Goal: Obtain resource: Download file/media

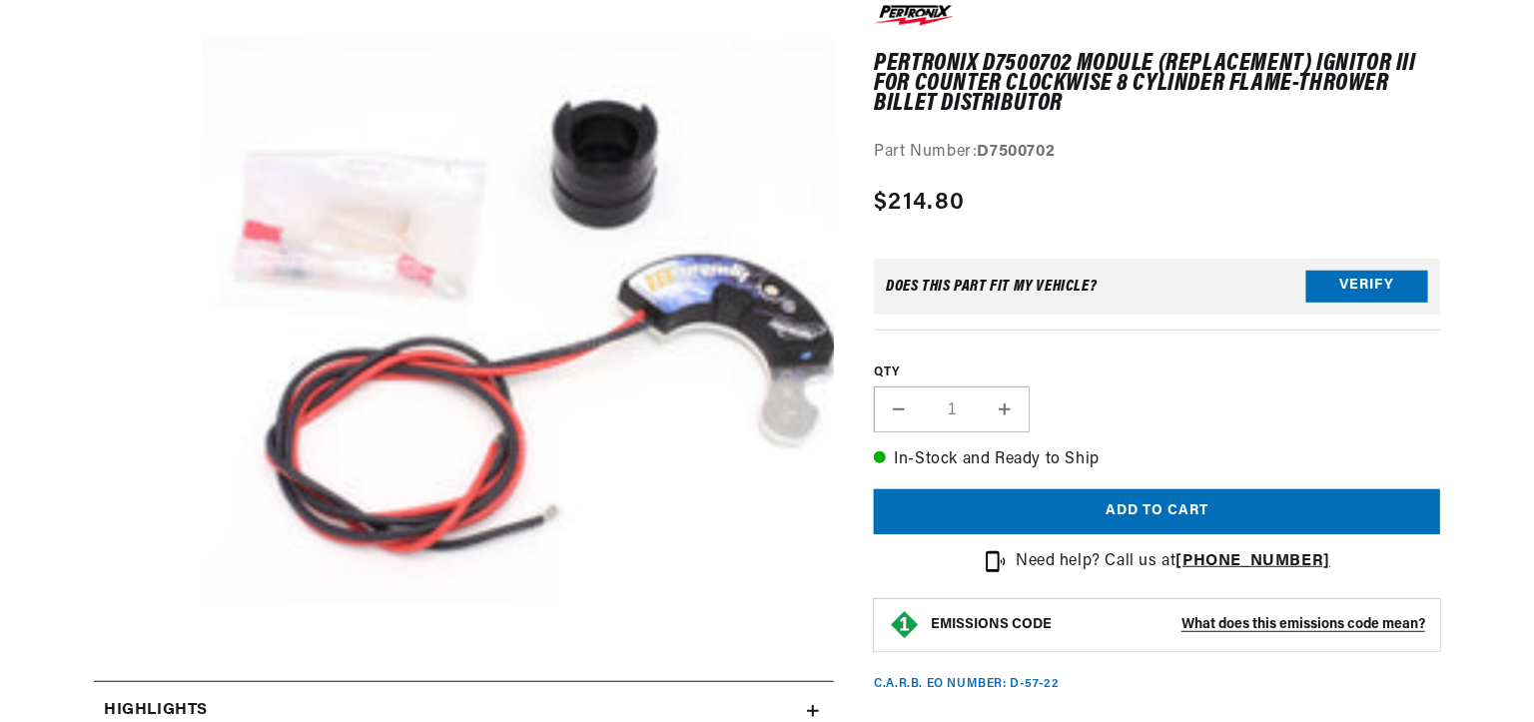
scroll to position [300, 0]
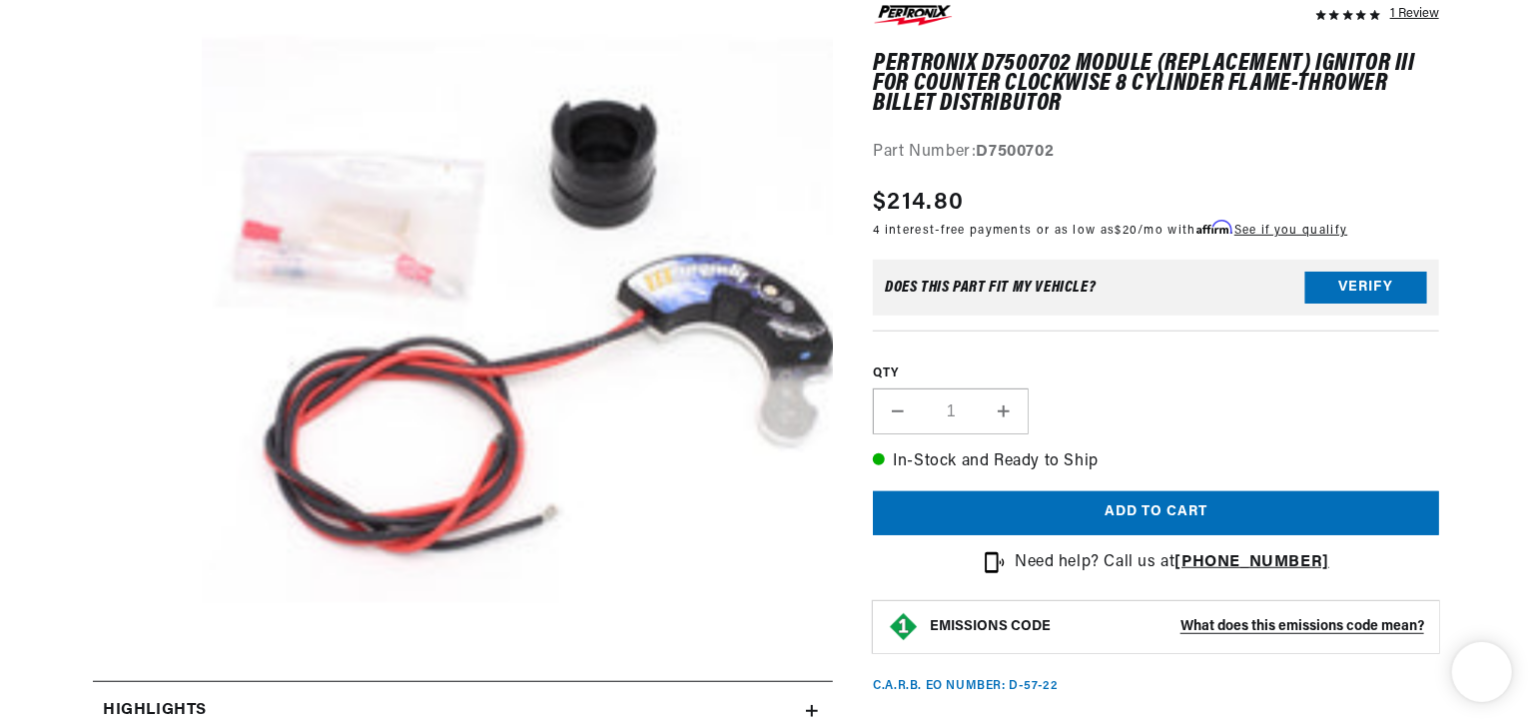
click at [140, 694] on button "Open media 1 in modal" at bounding box center [140, 694] width 0 height 0
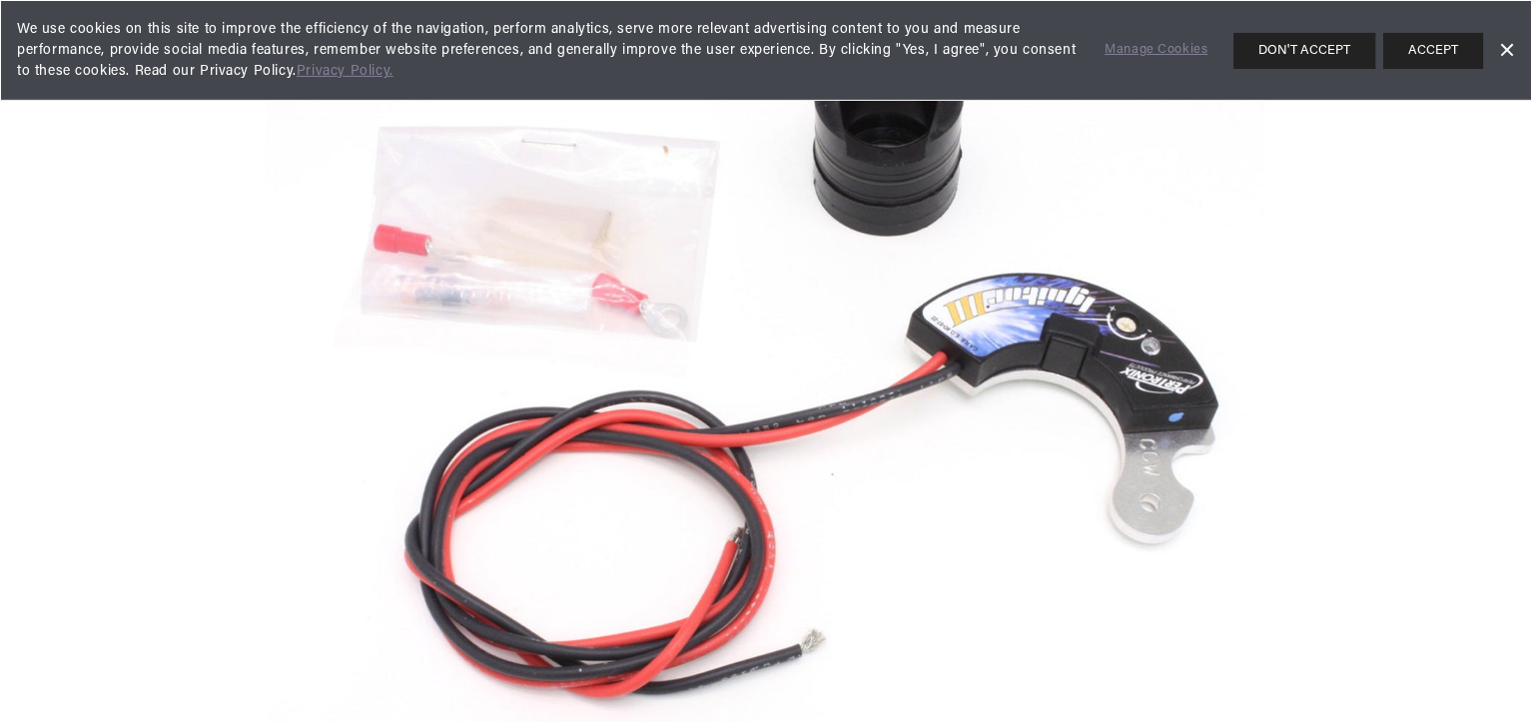
scroll to position [0, 0]
click at [1132, 337] on img "Media gallery" at bounding box center [767, 361] width 1078 height 1078
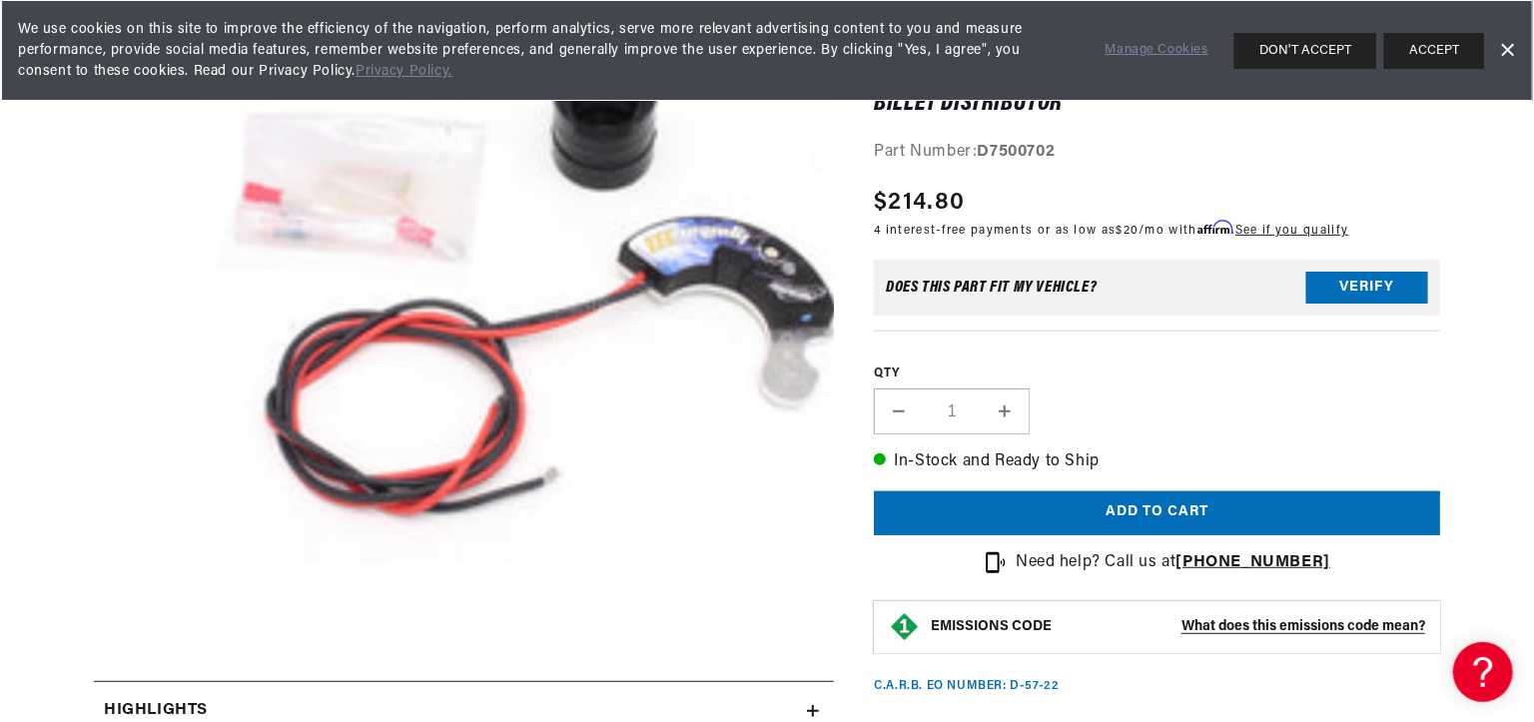
scroll to position [63, 0]
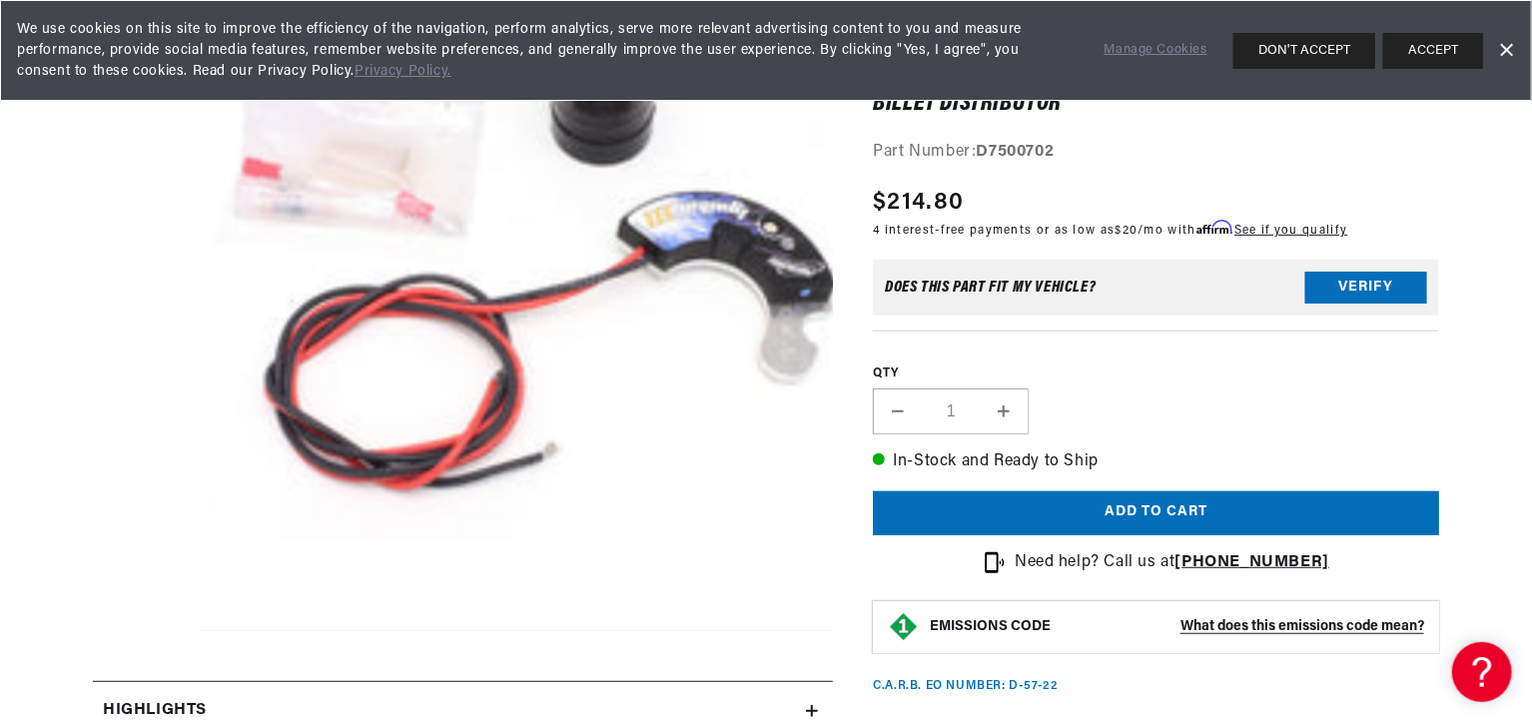
click at [140, 631] on button "Open media 1 in modal" at bounding box center [140, 631] width 0 height 0
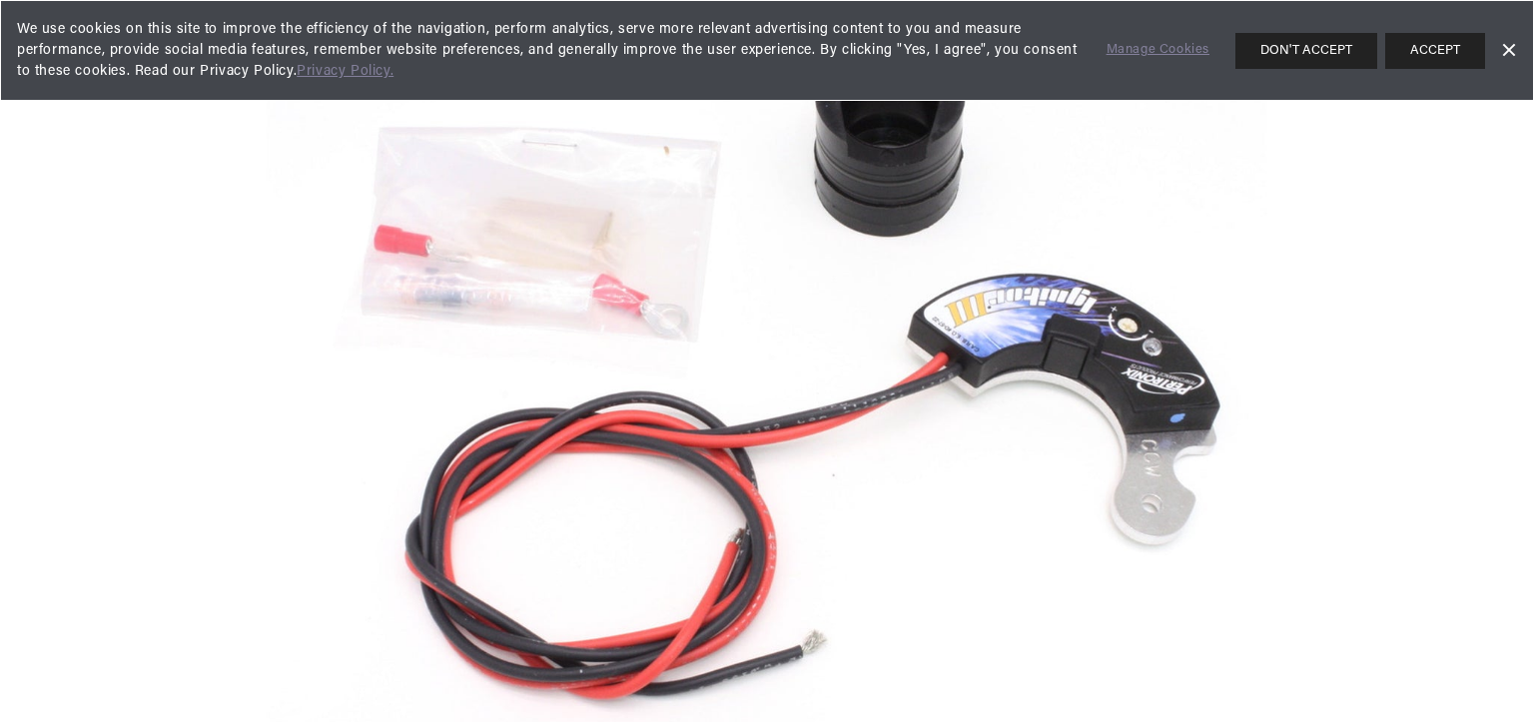
scroll to position [0, 0]
click at [1510, 46] on link "Dismiss Banner" at bounding box center [1508, 51] width 30 height 30
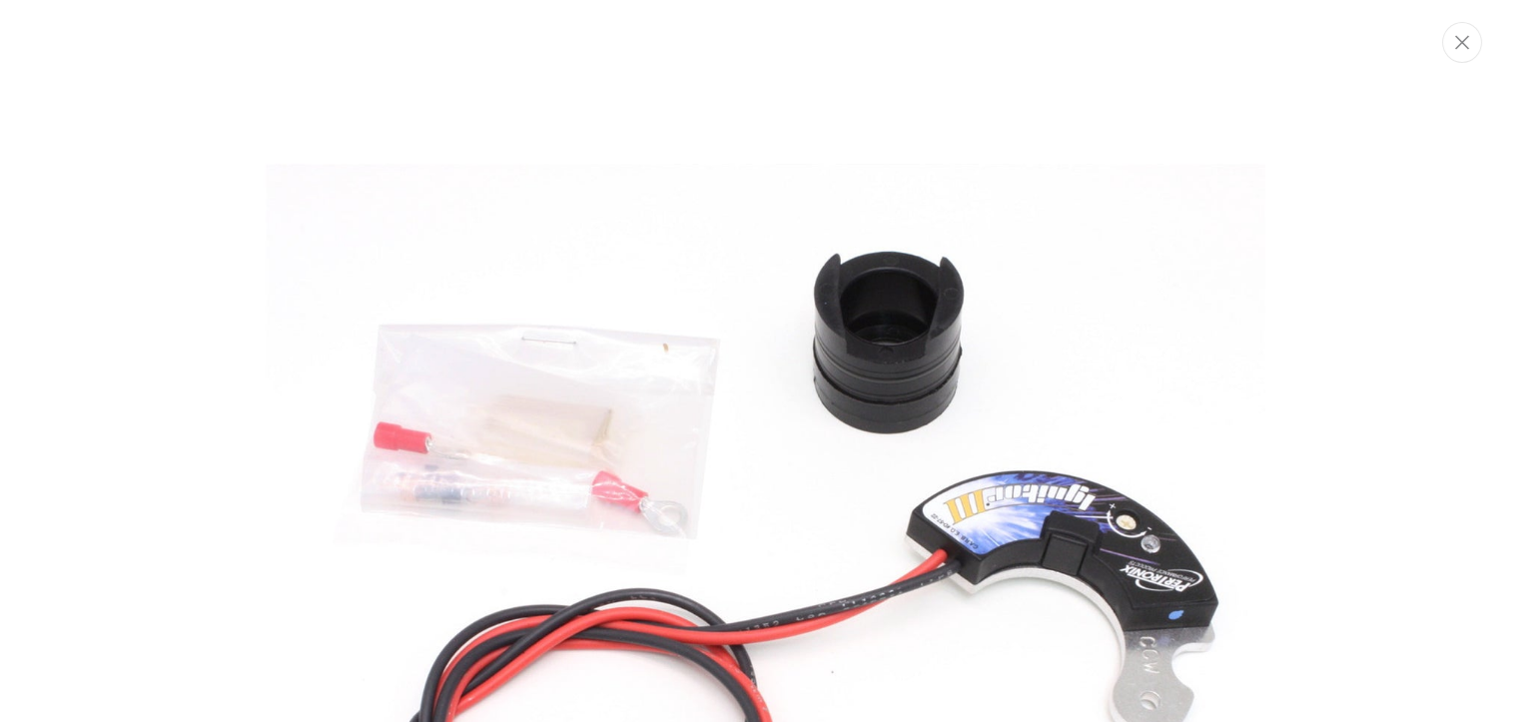
scroll to position [0, 2493]
drag, startPoint x: 1465, startPoint y: 48, endPoint x: 1384, endPoint y: 132, distance: 116.5
click at [1464, 48] on icon "Close" at bounding box center [1464, 42] width 14 height 15
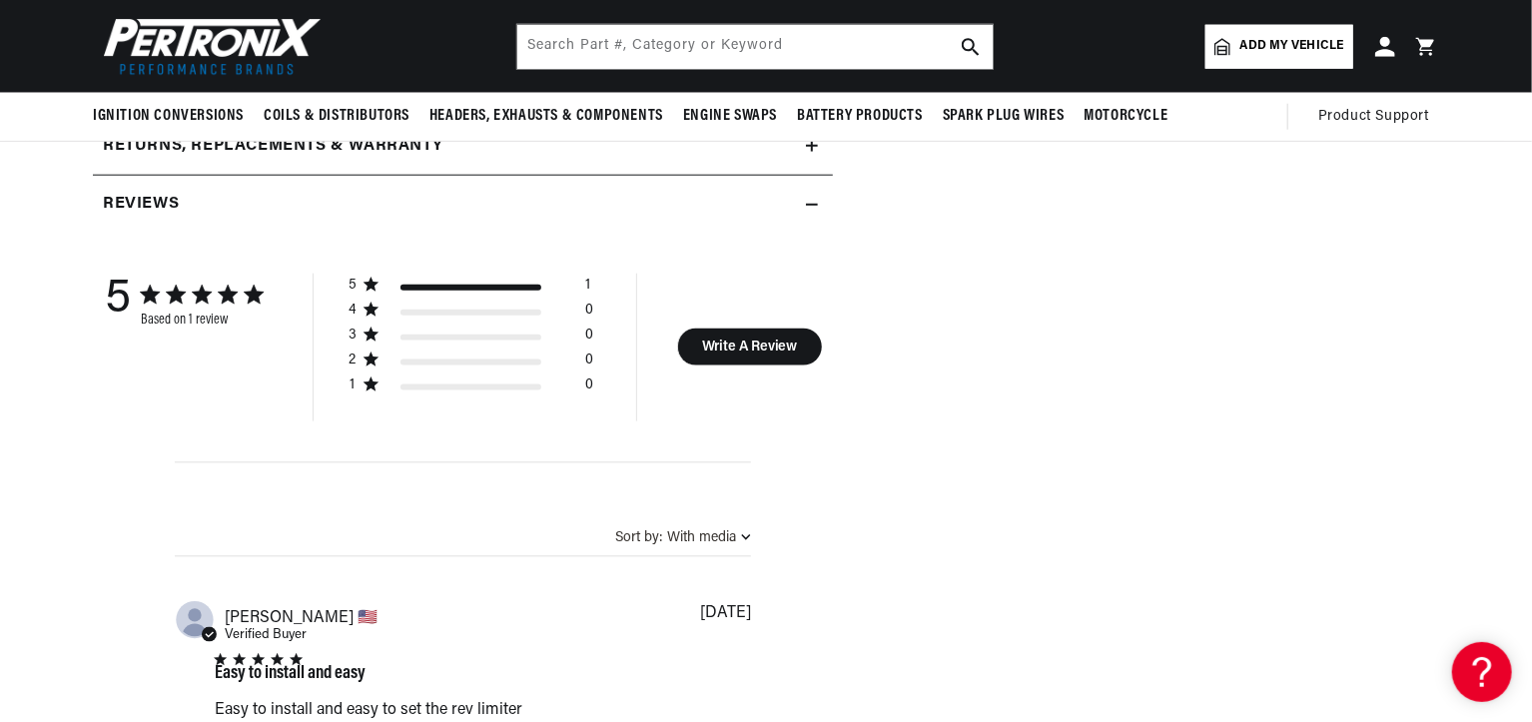
scroll to position [799, 0]
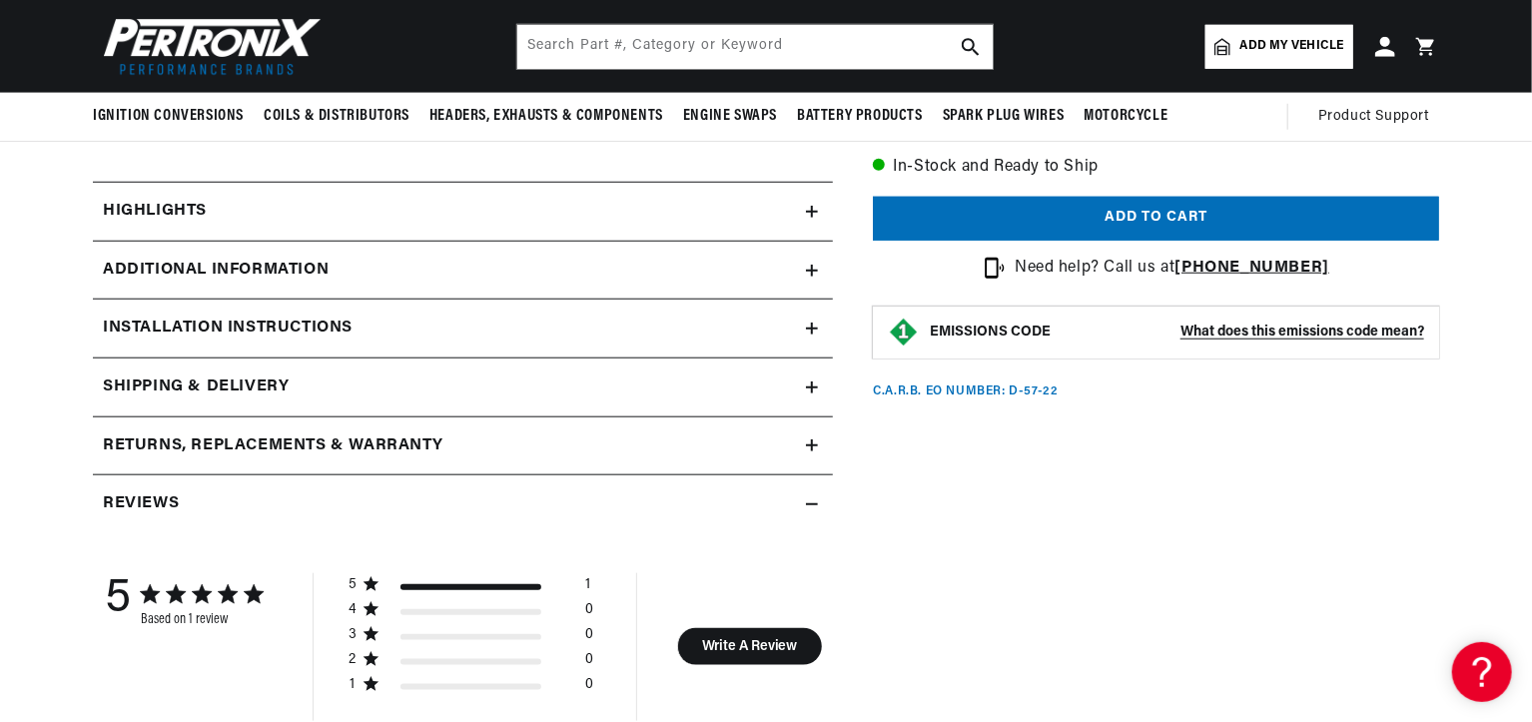
click at [815, 326] on icon at bounding box center [812, 329] width 12 height 12
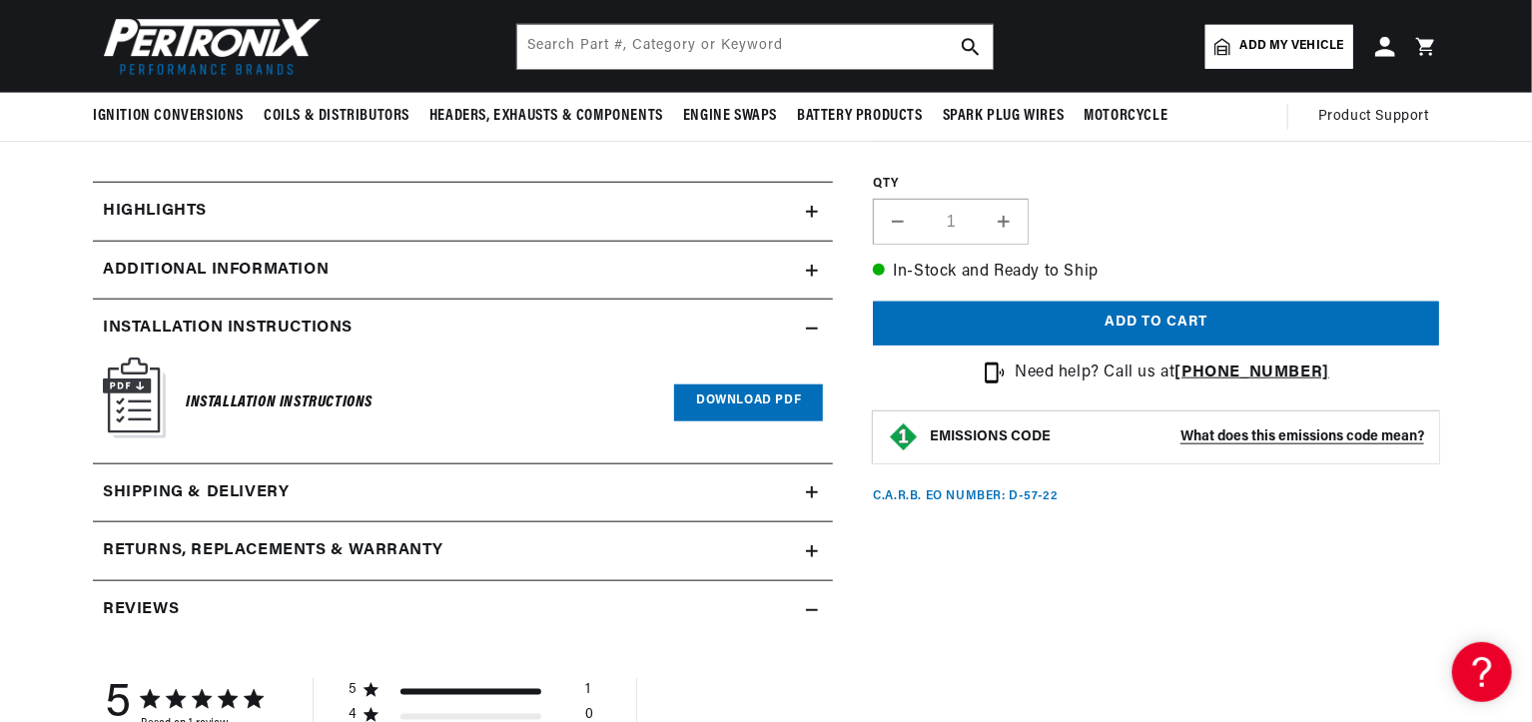
click at [767, 405] on link "Download PDF" at bounding box center [748, 402] width 149 height 37
